Goal: Find contact information: Find contact information

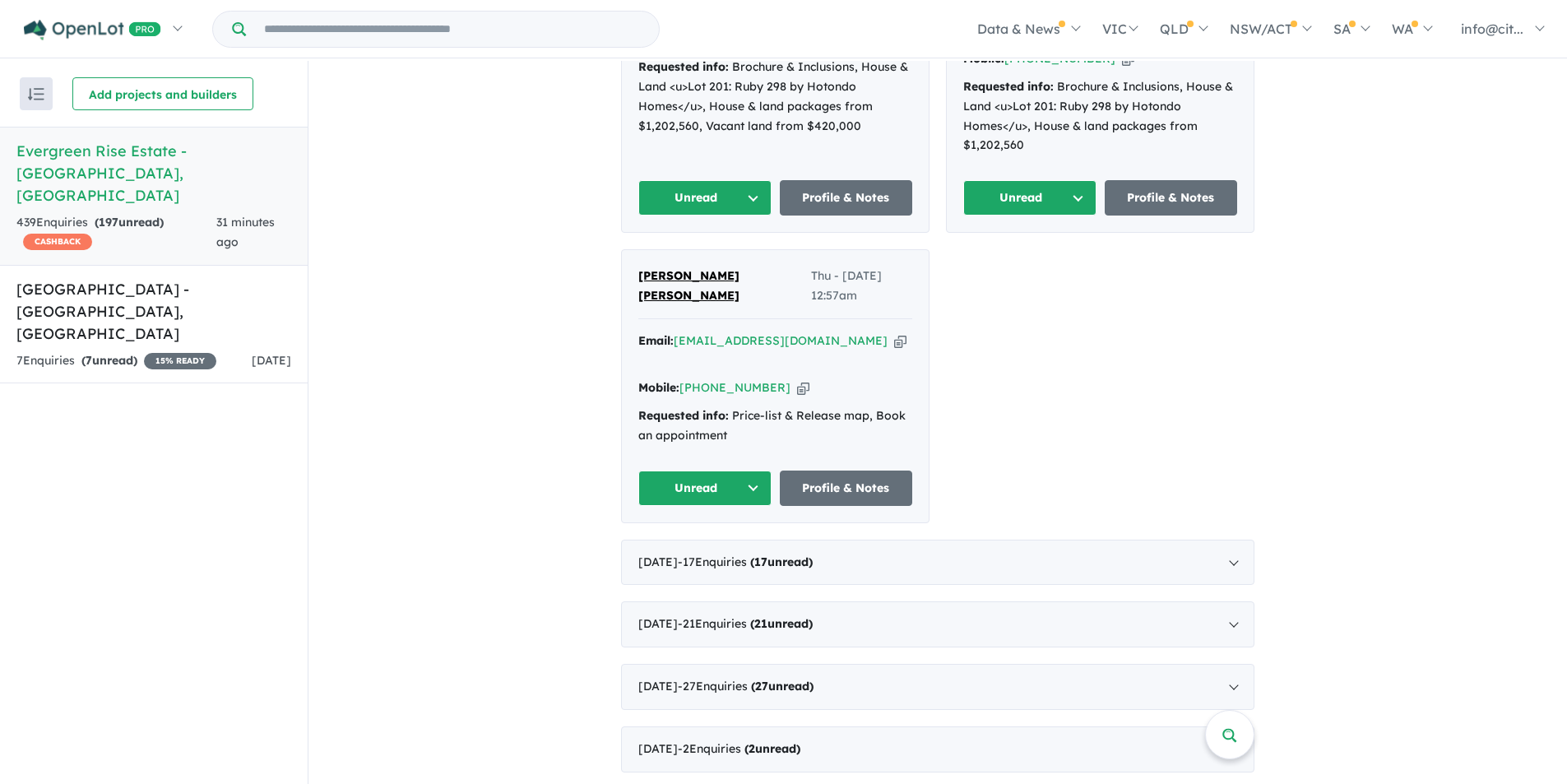
scroll to position [1233, 0]
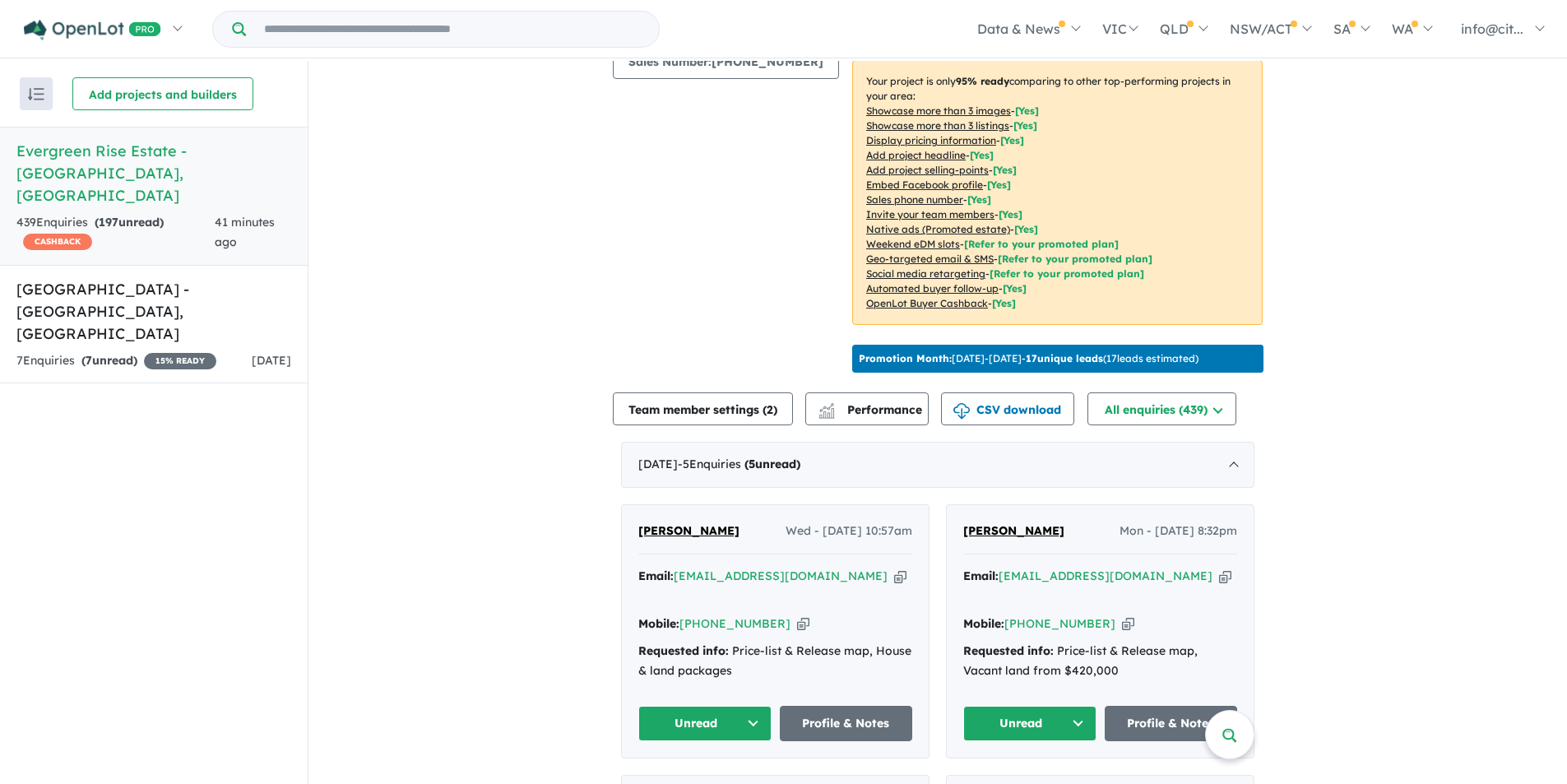
scroll to position [390, 0]
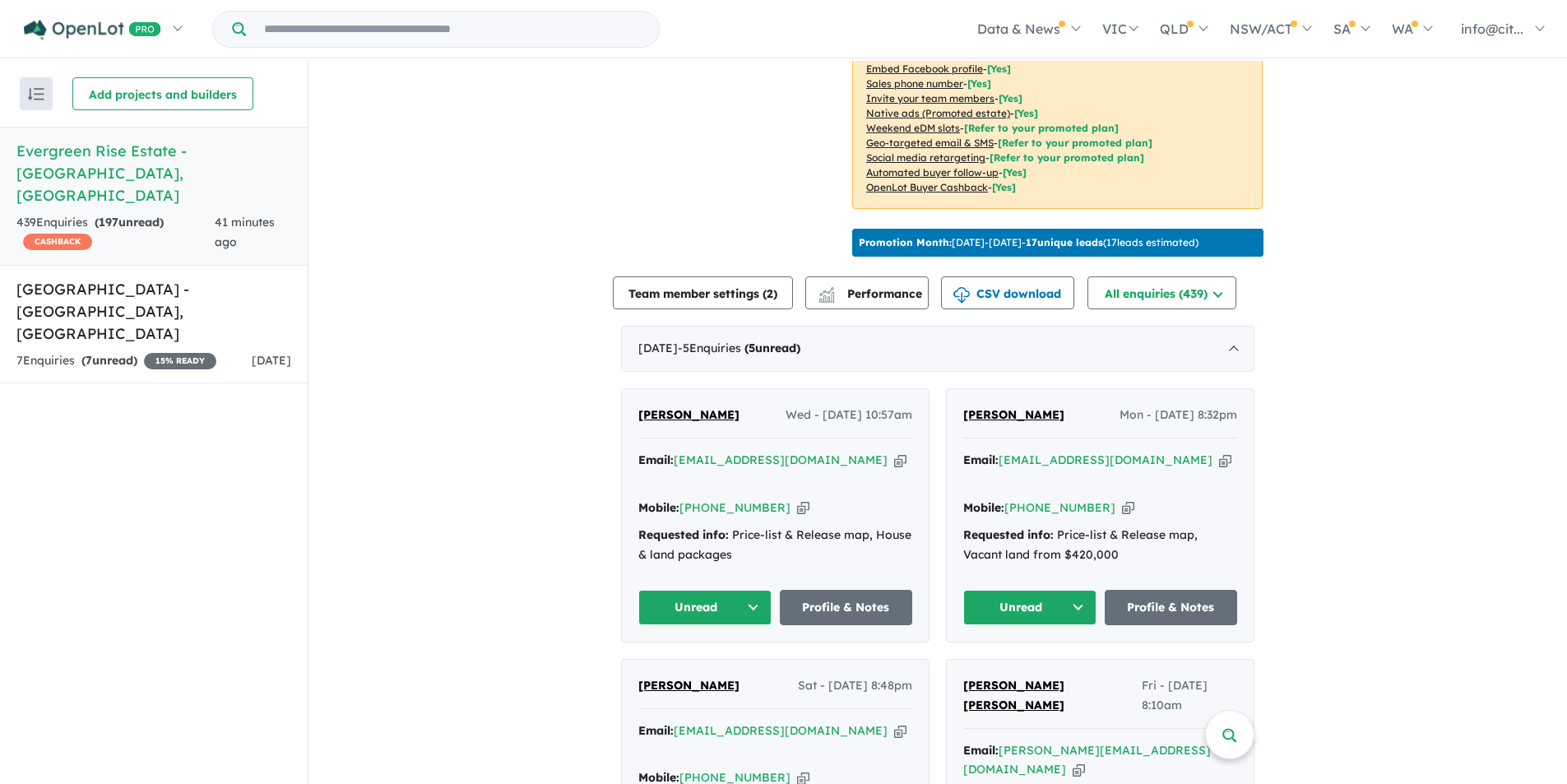
click at [894, 469] on icon "button" at bounding box center [900, 460] width 13 height 17
click at [797, 507] on icon "button" at bounding box center [803, 508] width 13 height 17
drag, startPoint x: 737, startPoint y: 430, endPoint x: 601, endPoint y: 431, distance: 136.0
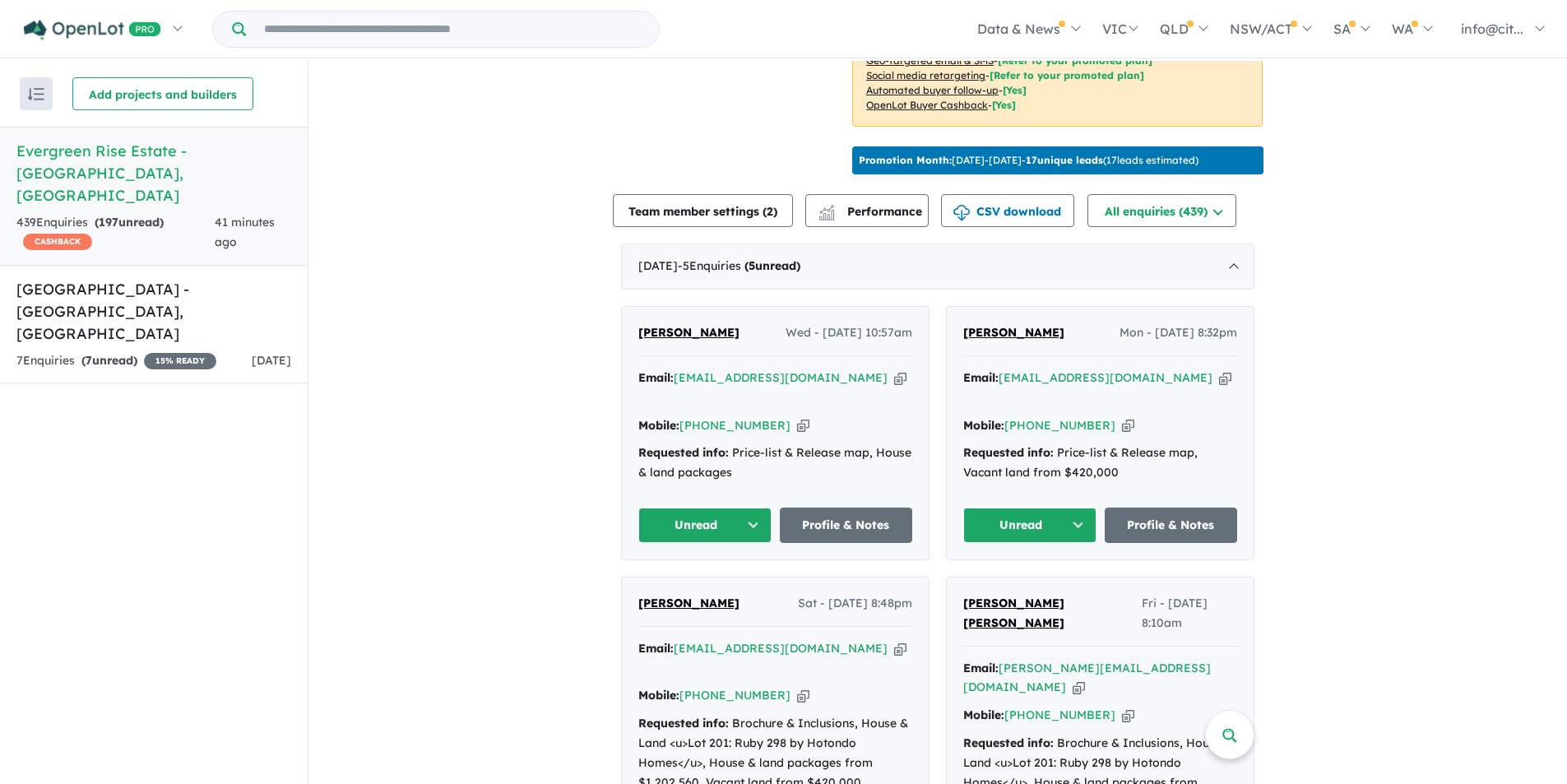
drag, startPoint x: 677, startPoint y: 433, endPoint x: 509, endPoint y: 379, distance: 176.5
drag, startPoint x: 728, startPoint y: 351, endPoint x: 636, endPoint y: 355, distance: 92.1
click at [638, 355] on div "Susan Miranda Wed - 08/10/2025, 10:57am" at bounding box center [775, 339] width 274 height 33
copy span "[PERSON_NAME]"
